Goal: Use online tool/utility: Utilize a website feature to perform a specific function

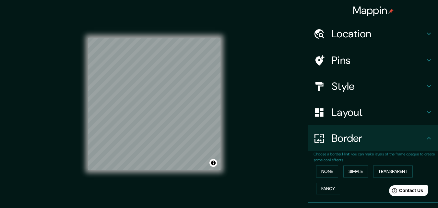
scroll to position [43, 0]
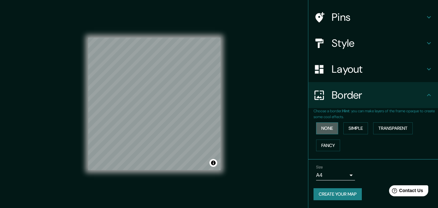
click at [327, 126] on button "None" at bounding box center [327, 128] width 22 height 12
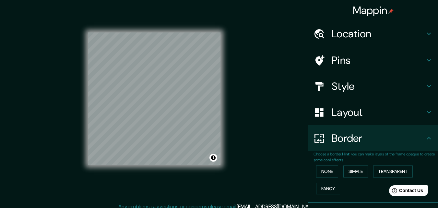
scroll to position [0, 0]
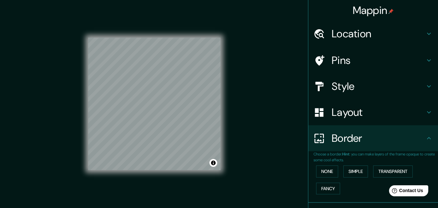
click at [331, 121] on div "Layout" at bounding box center [373, 112] width 130 height 26
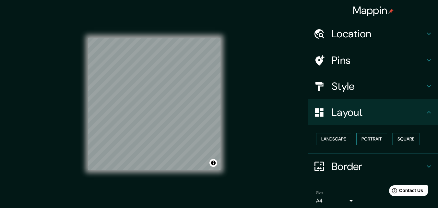
click at [362, 137] on button "Portrait" at bounding box center [371, 139] width 31 height 12
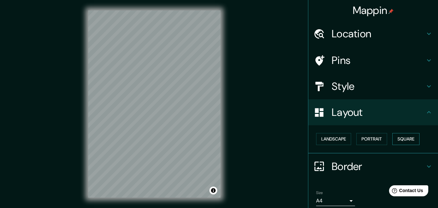
click at [411, 137] on button "Square" at bounding box center [405, 139] width 27 height 12
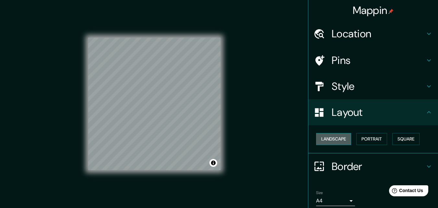
click at [333, 140] on button "Landscape" at bounding box center [333, 139] width 35 height 12
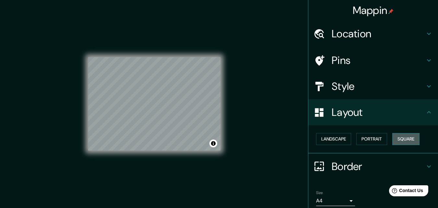
click at [397, 139] on button "Square" at bounding box center [405, 139] width 27 height 12
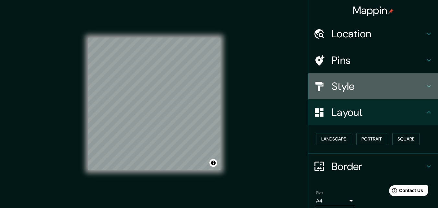
click at [343, 86] on h4 "Style" at bounding box center [378, 86] width 93 height 13
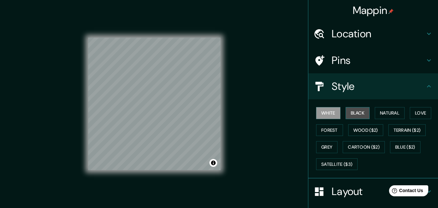
click at [356, 113] on button "Black" at bounding box center [358, 113] width 24 height 12
click at [330, 112] on button "White" at bounding box center [328, 113] width 24 height 12
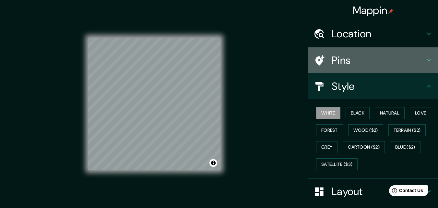
click at [346, 65] on h4 "Pins" at bounding box center [378, 60] width 93 height 13
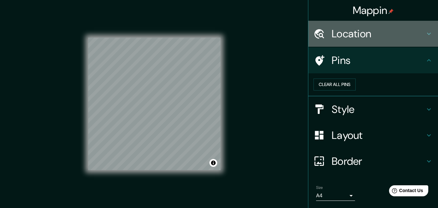
click at [351, 41] on div "Location" at bounding box center [373, 34] width 130 height 26
